Goal: Find specific page/section: Locate a particular part of the current website

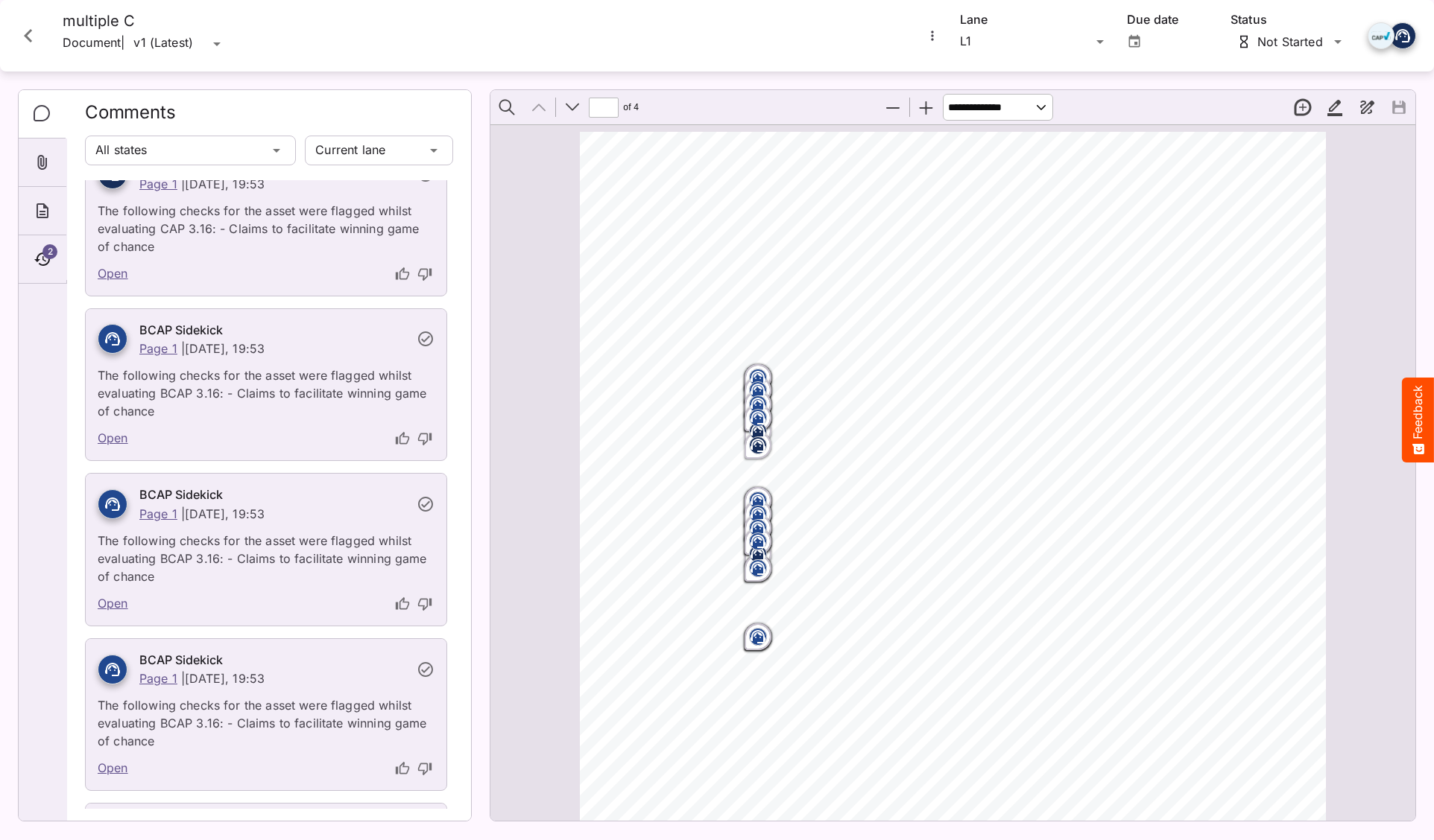
scroll to position [2045, 0]
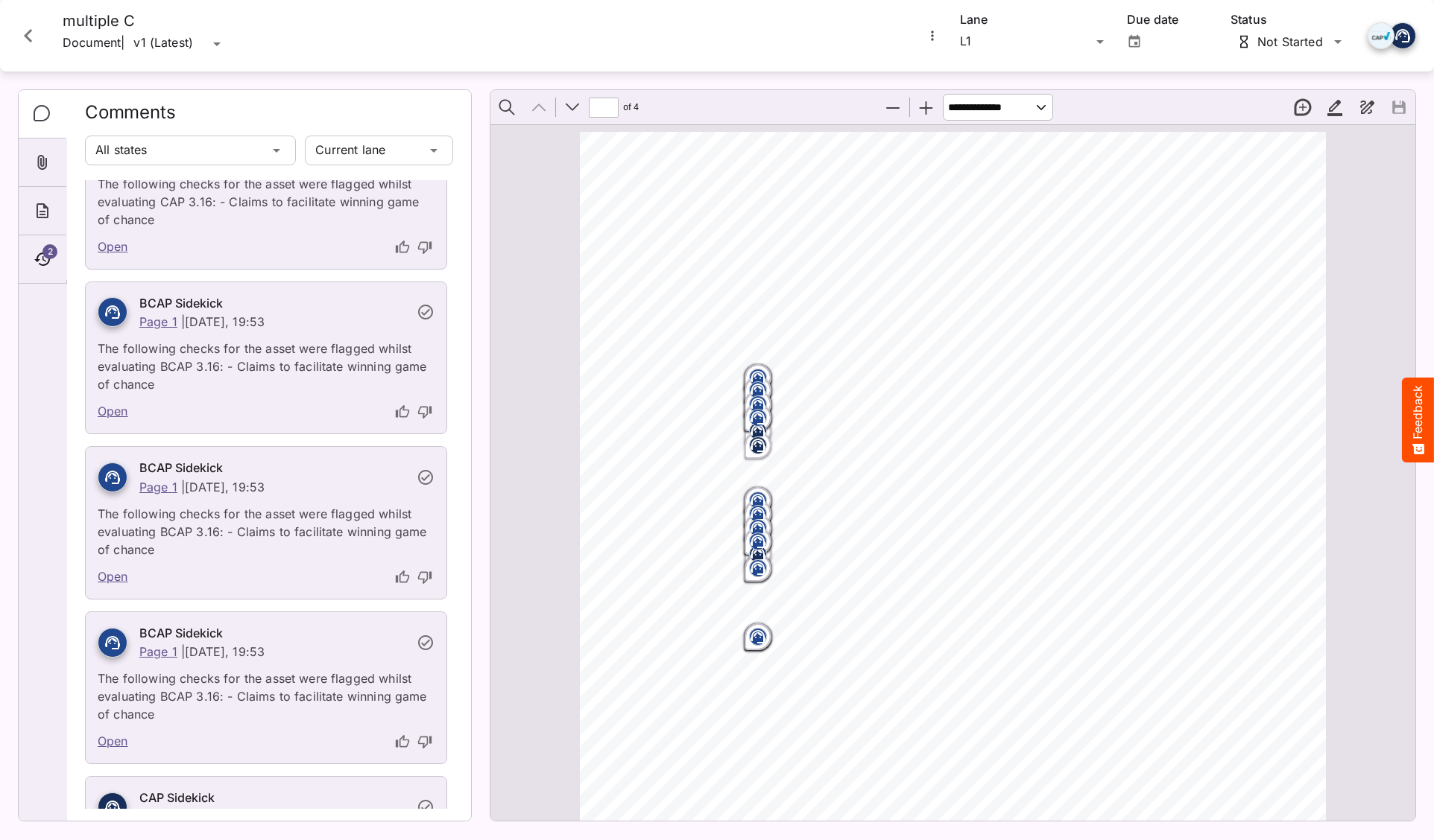
click at [1283, 398] on div "ADVERTISER: OddsMaster Ultra (fictional) TITLE: 200-Beat Violation Barrage BCAP…" at bounding box center [959, 622] width 759 height 983
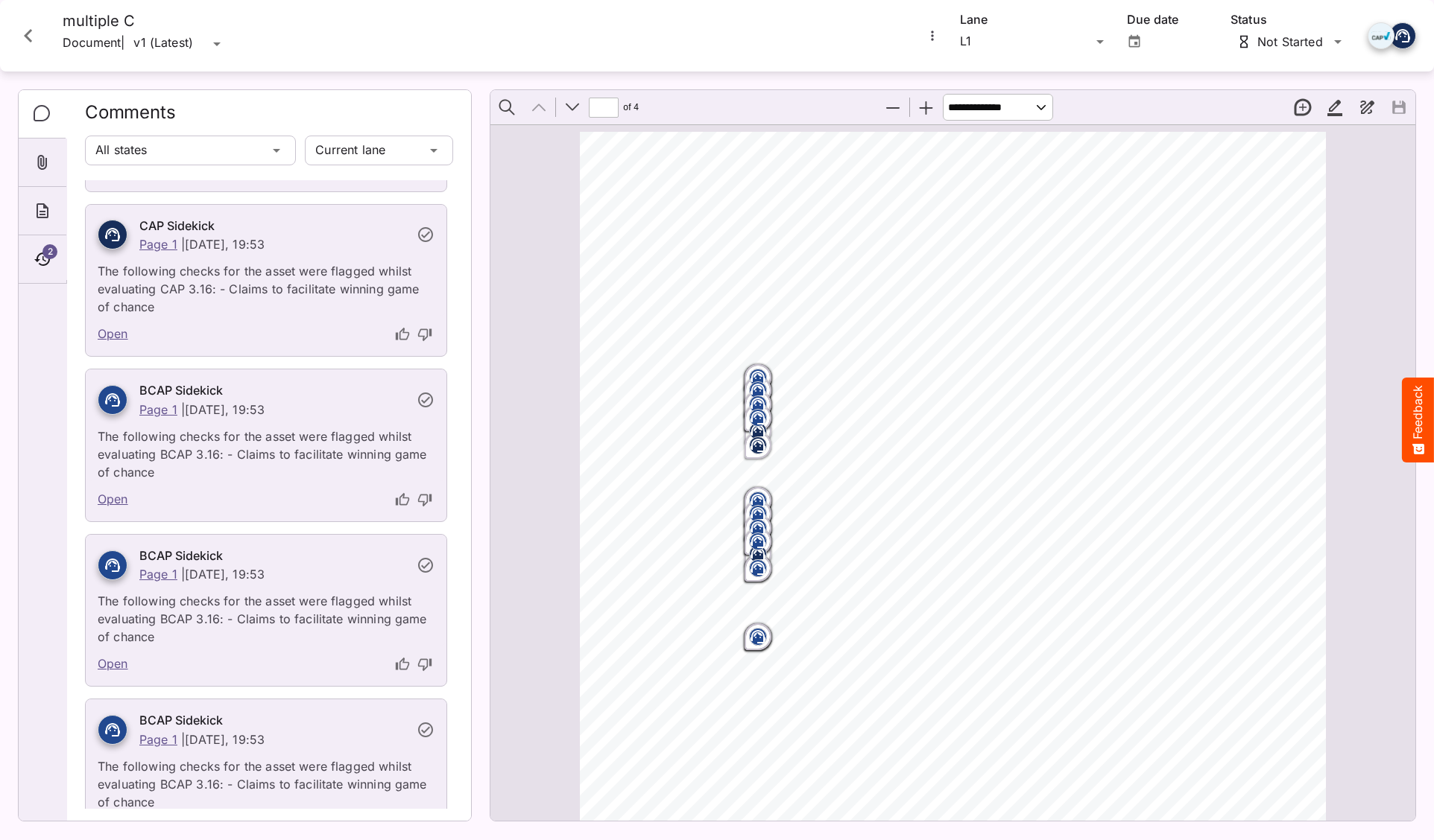
scroll to position [0, 0]
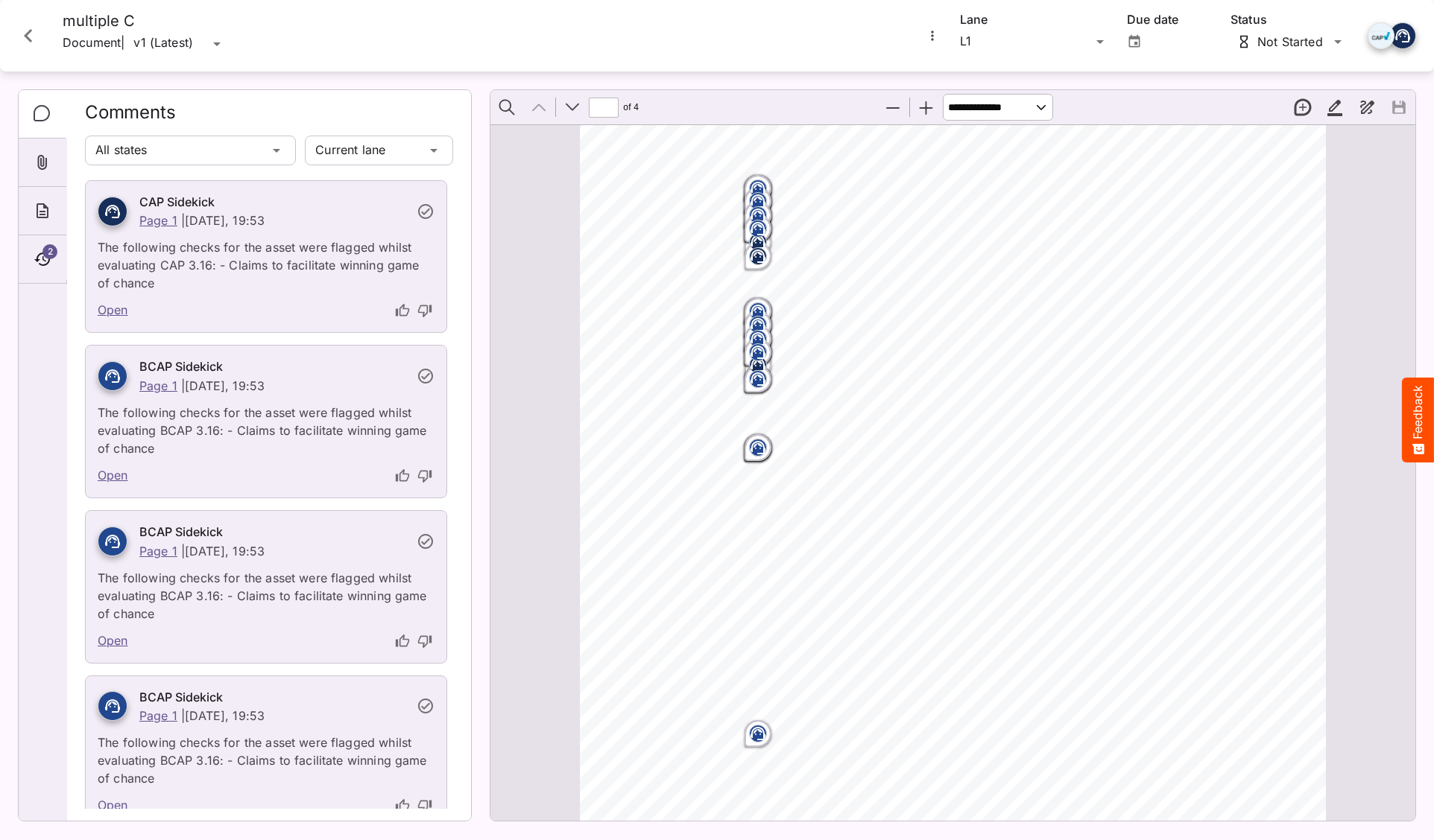
scroll to position [187, 0]
click at [1413, 252] on div "**********" at bounding box center [952, 455] width 926 height 732
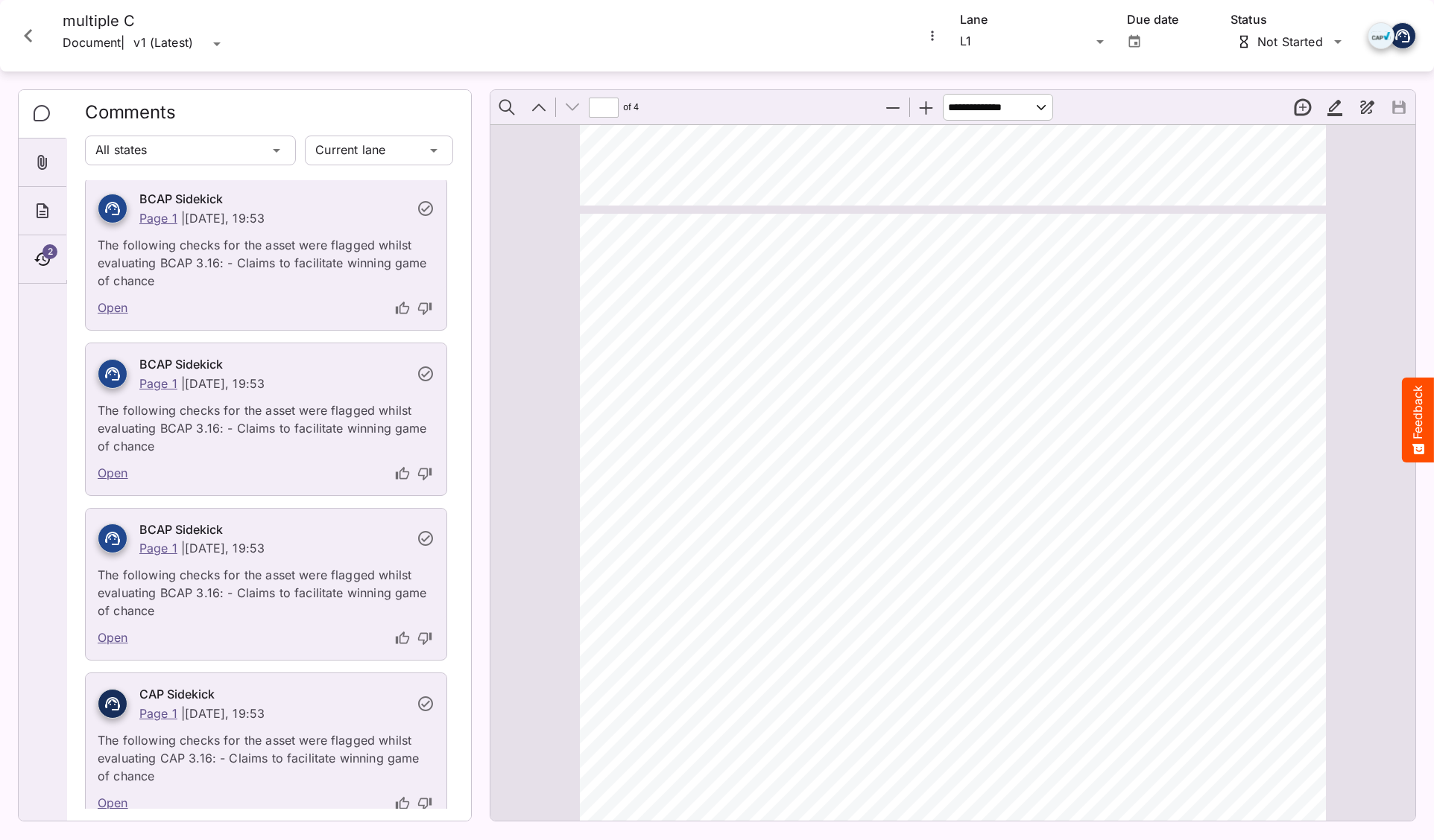
scroll to position [0, 0]
click at [630, 397] on span "B056." at bounding box center [642, 402] width 34 height 11
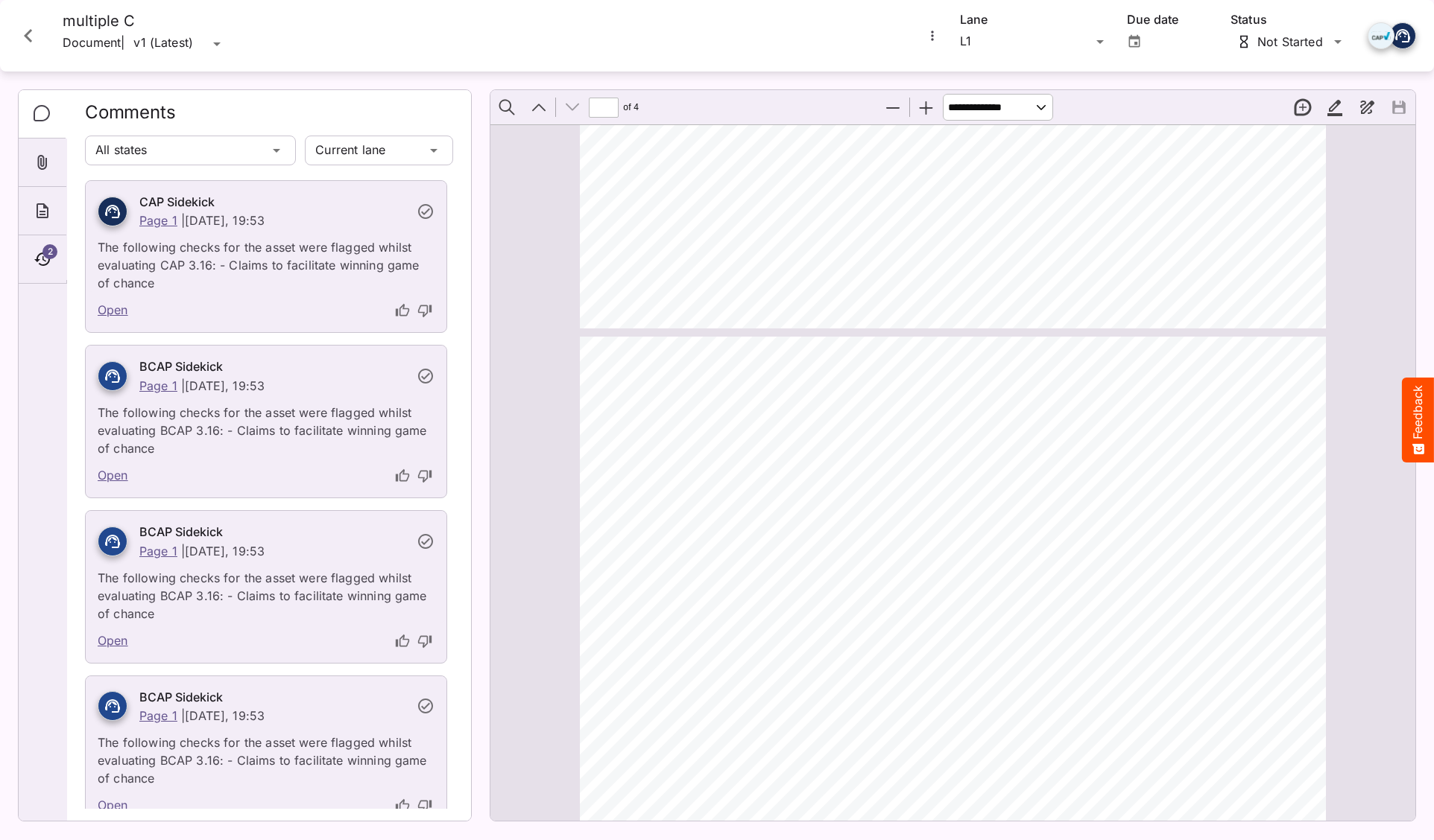
scroll to position [2751, 0]
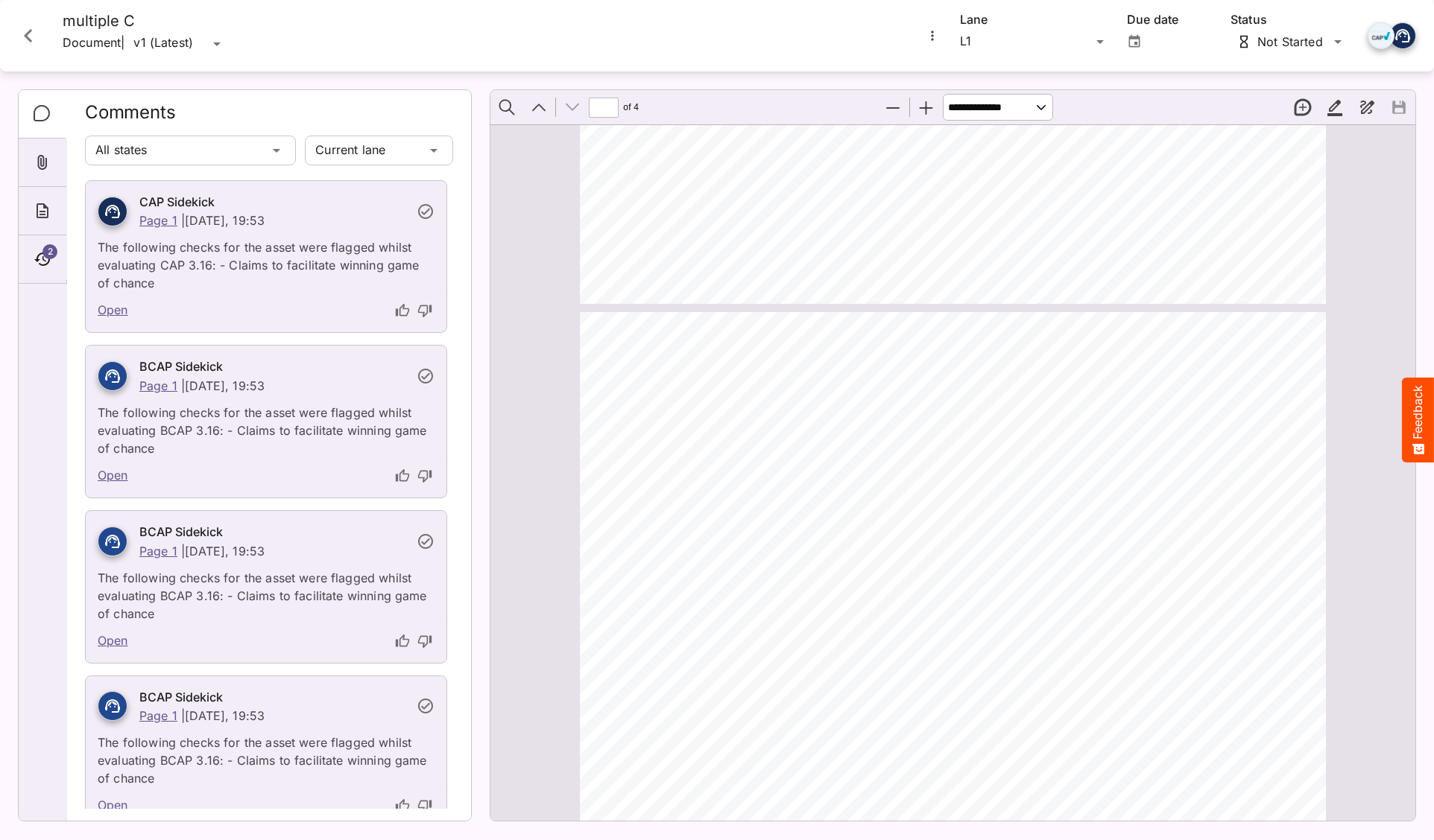
click at [1418, 634] on div "2 Comments All states Current lane CAP Sidekick Page 1 | [DATE], 19:53 The foll…" at bounding box center [708, 455] width 1452 height 768
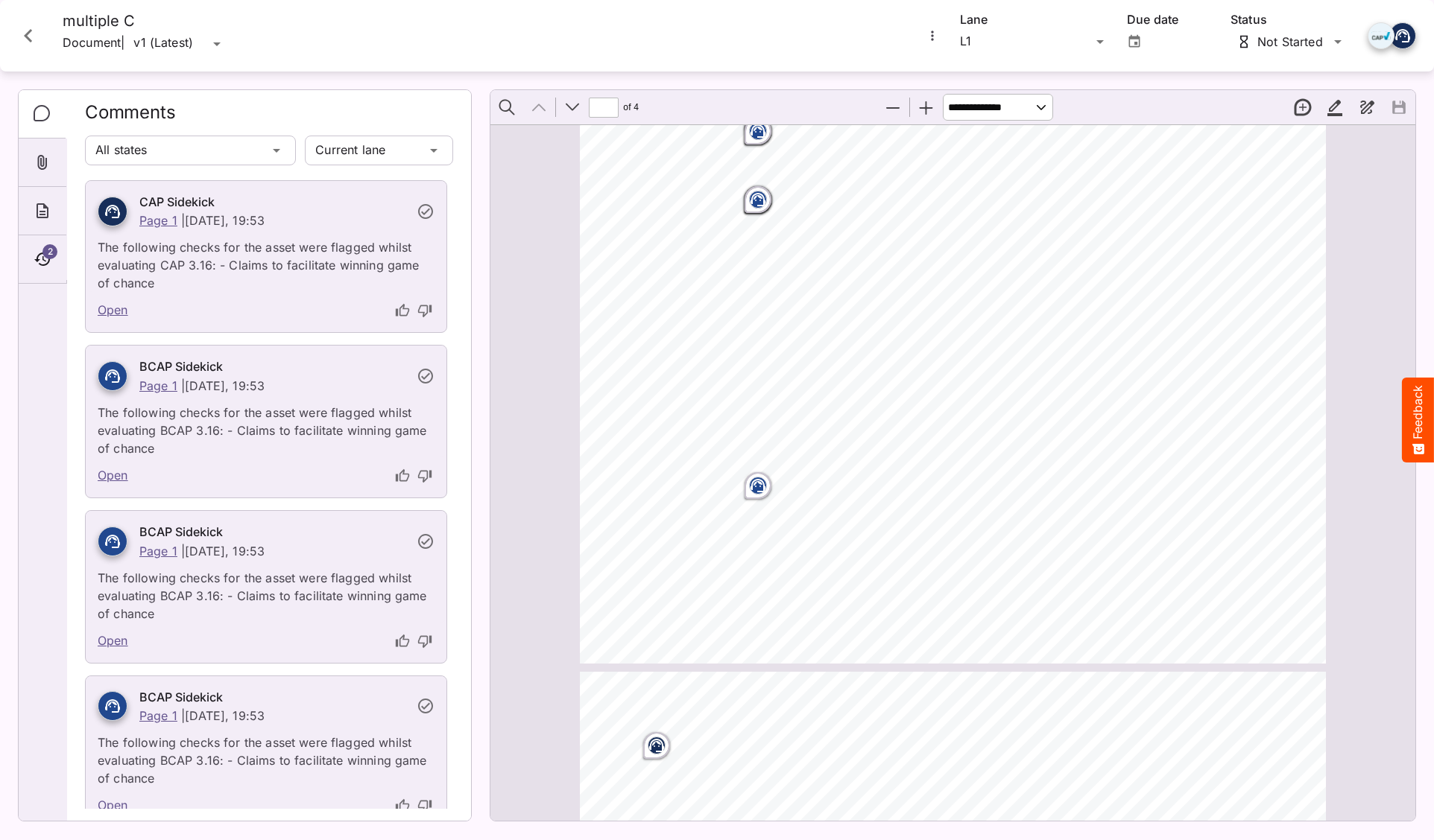
scroll to position [0, 0]
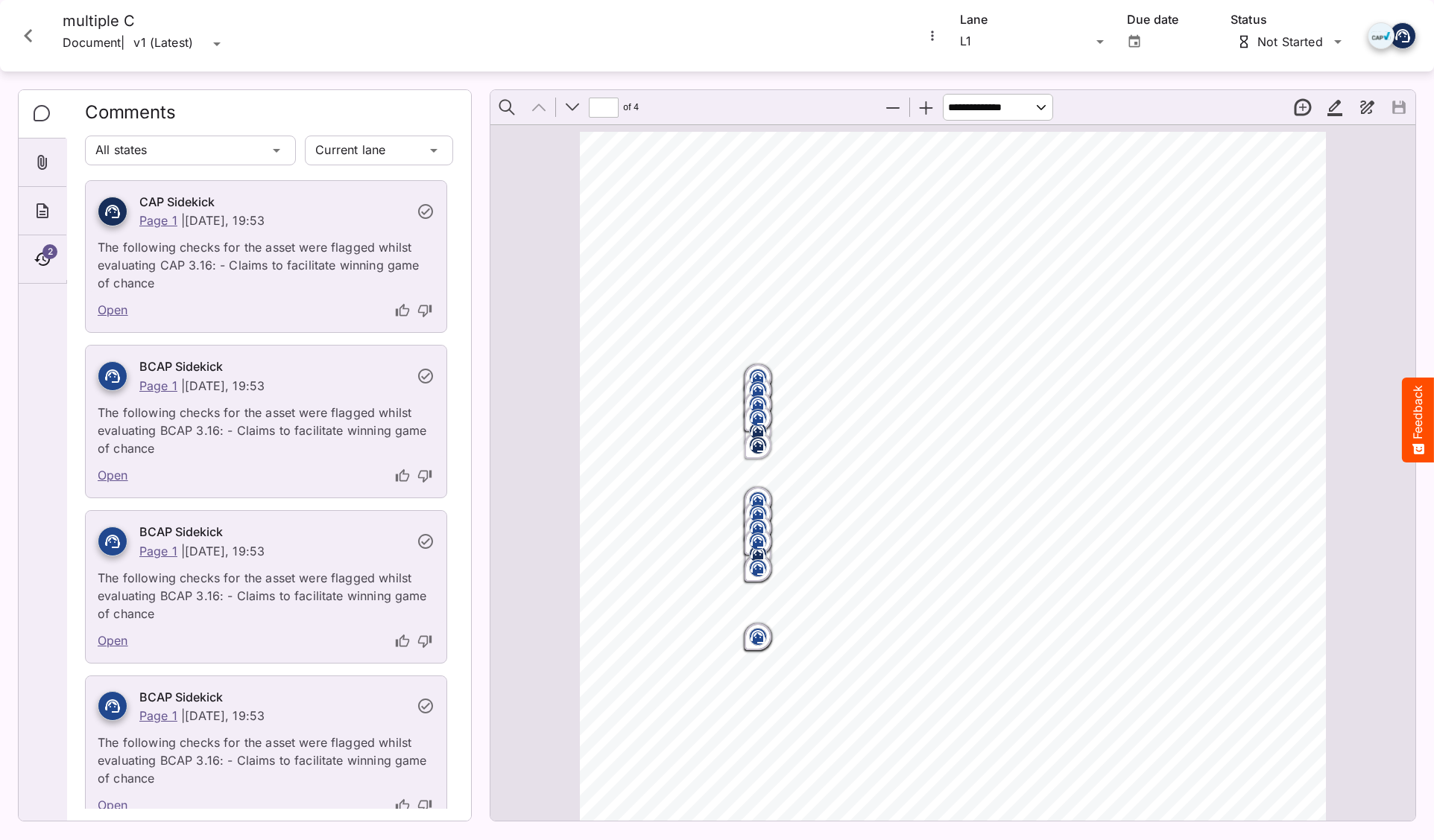
click at [1024, 327] on div "ADVERTISER: OddsMaster Ultra (fictional) TITLE: 200-Beat Violation Barrage BCAP…" at bounding box center [959, 622] width 759 height 983
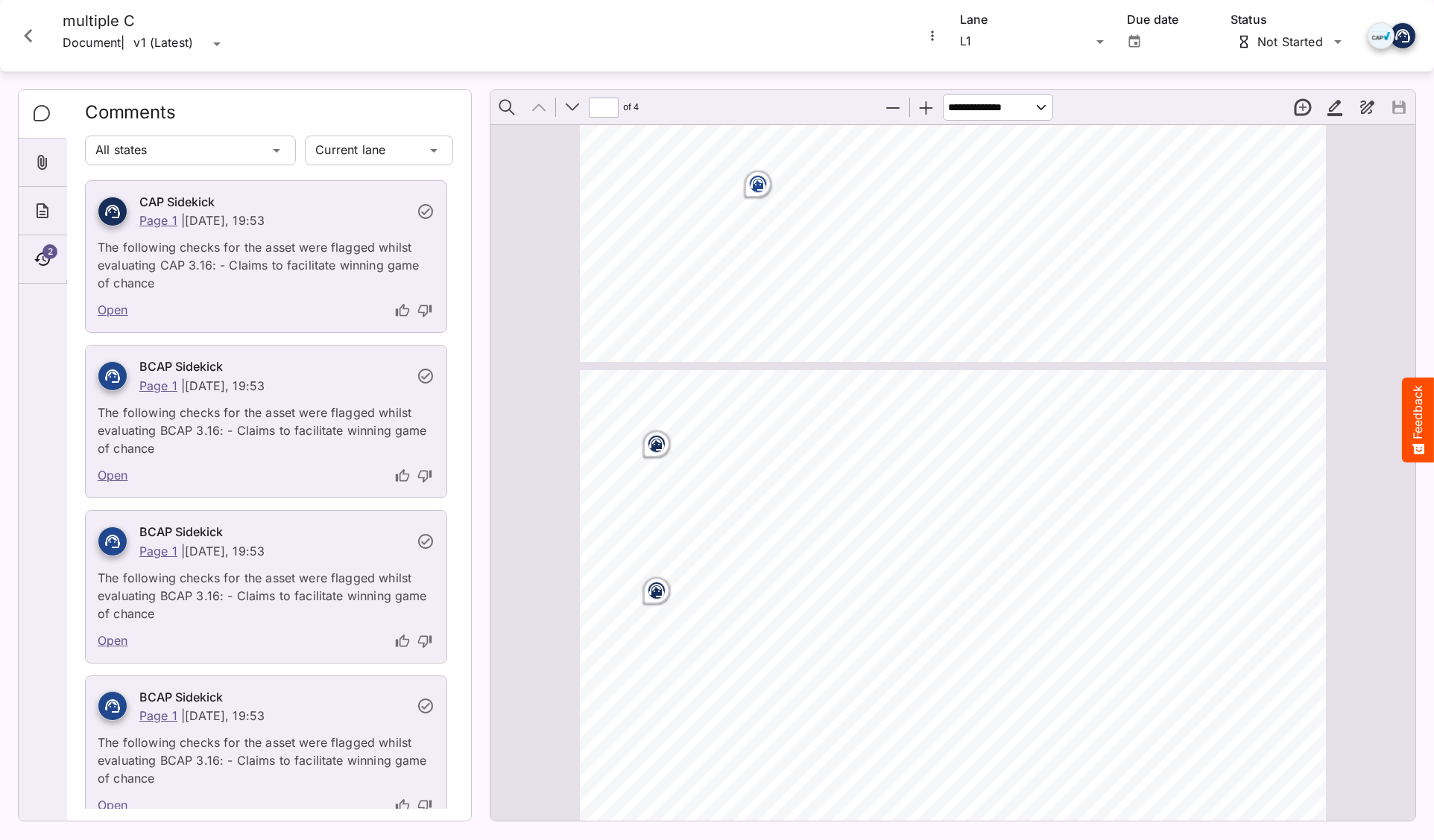
scroll to position [882, 0]
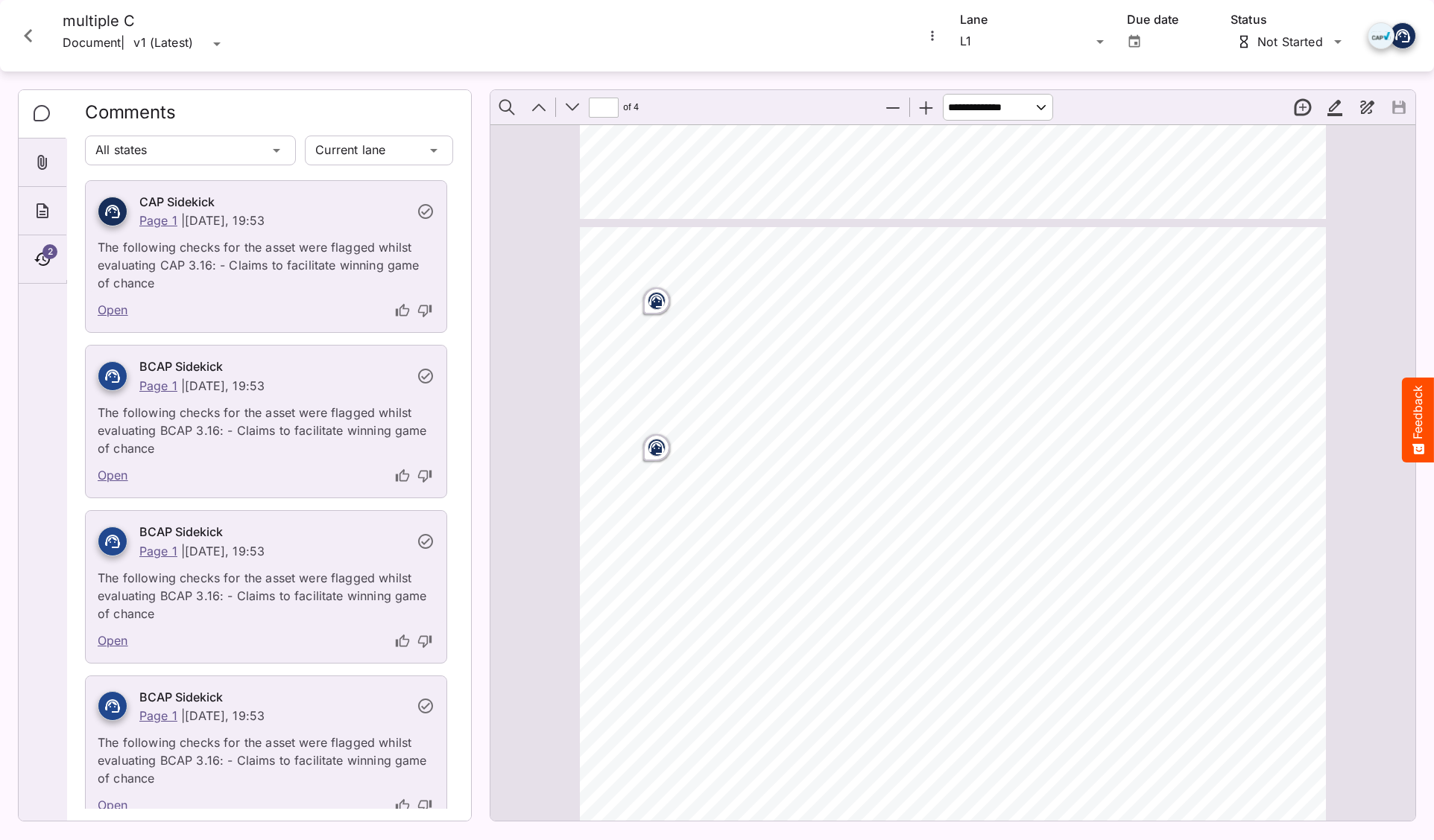
click at [1289, 342] on div "A044. VO & SUPER: [PERSON_NAME] predictor beat the house edge A045. VO & SUPER:…" at bounding box center [959, 718] width 759 height 983
type input "*"
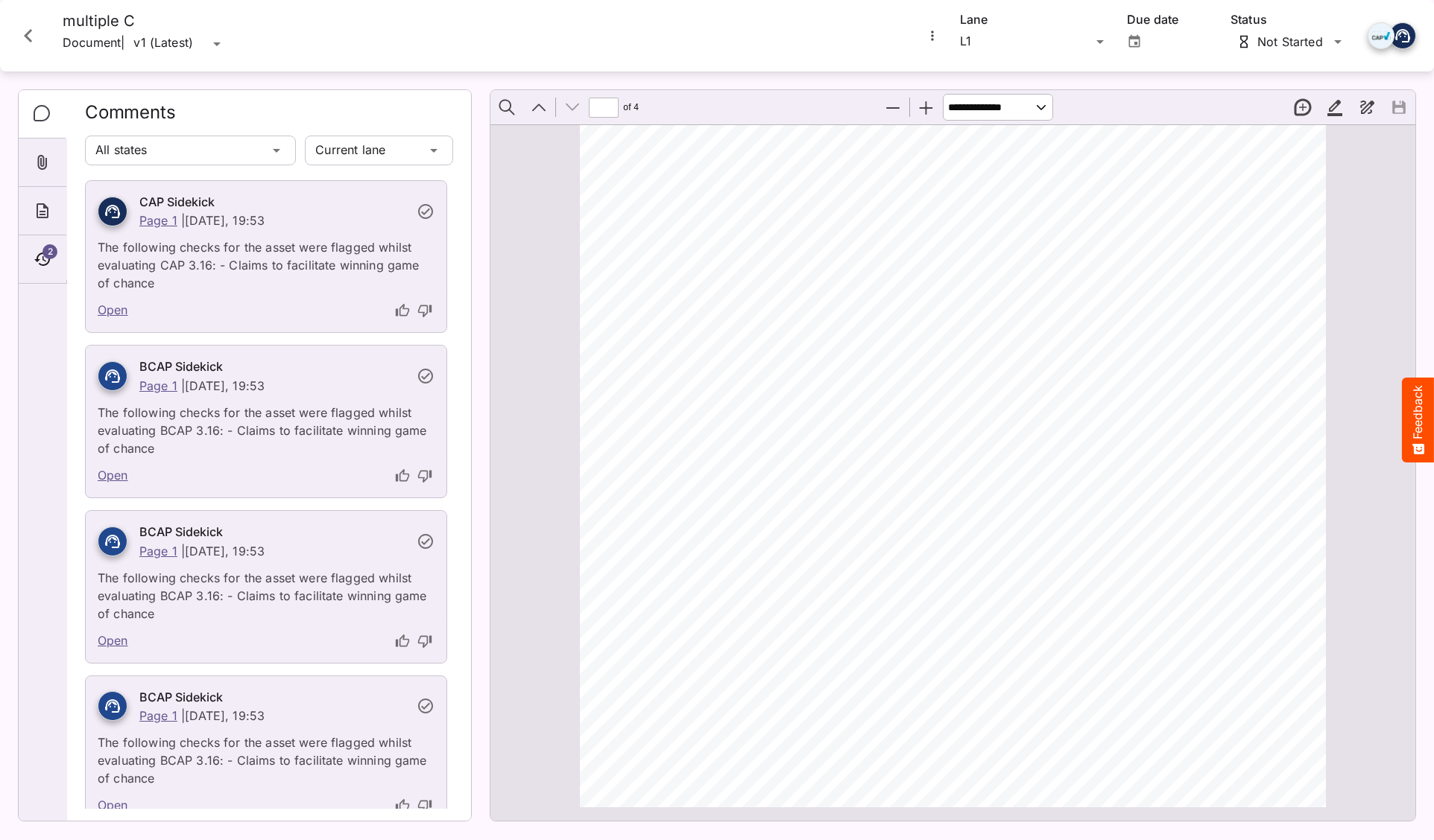
drag, startPoint x: 1021, startPoint y: 294, endPoint x: 933, endPoint y: 2, distance: 305.0
click at [1021, 293] on div "B048. VO & SUPER: Without orders, my role is gone. (lower-third) B049. VO & SUP…" at bounding box center [959, 329] width 759 height 983
